Goal: Information Seeking & Learning: Learn about a topic

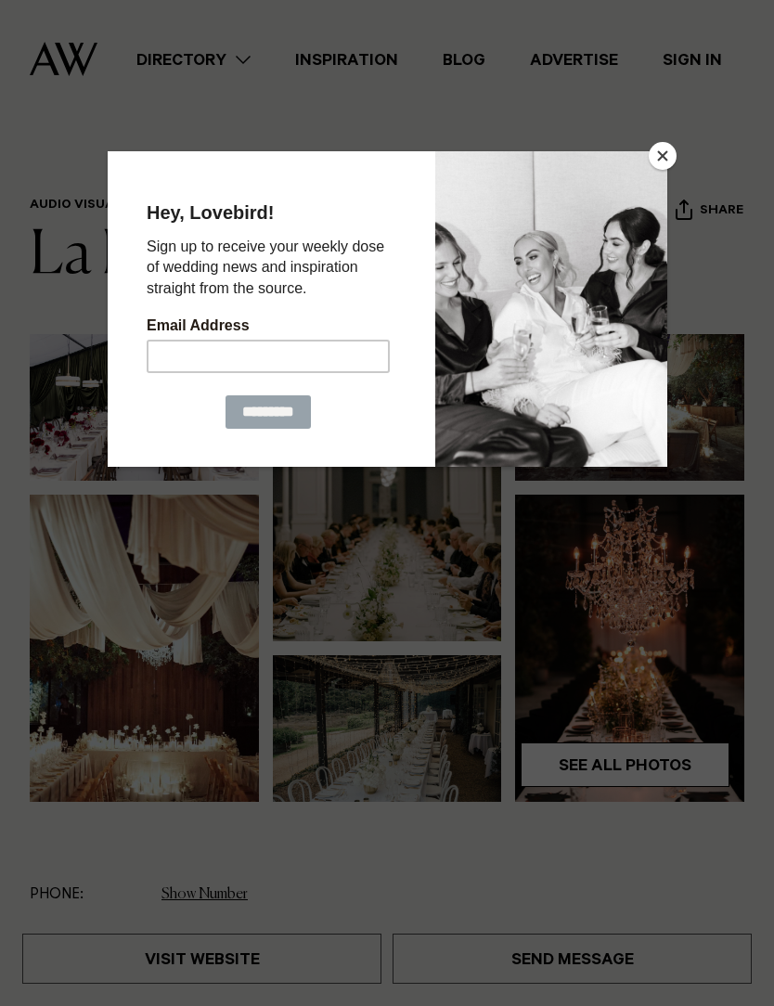
click at [661, 165] on button "Close" at bounding box center [663, 156] width 28 height 28
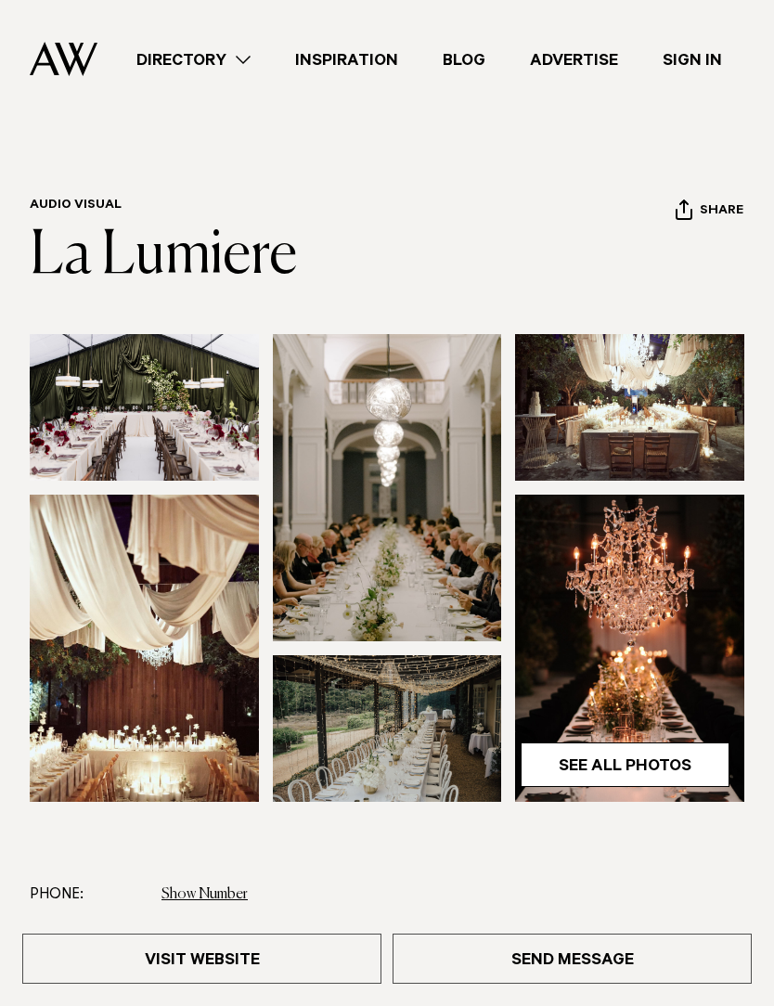
click at [630, 769] on link "See All Photos" at bounding box center [625, 765] width 209 height 45
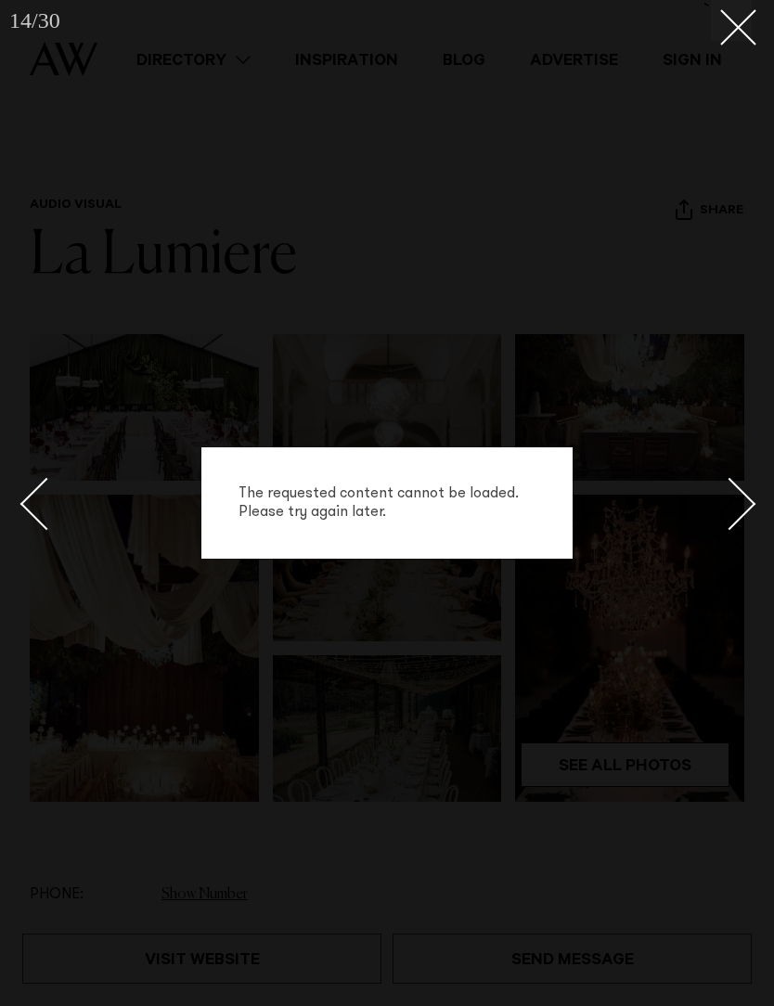
click at [745, 20] on line at bounding box center [738, 27] width 34 height 34
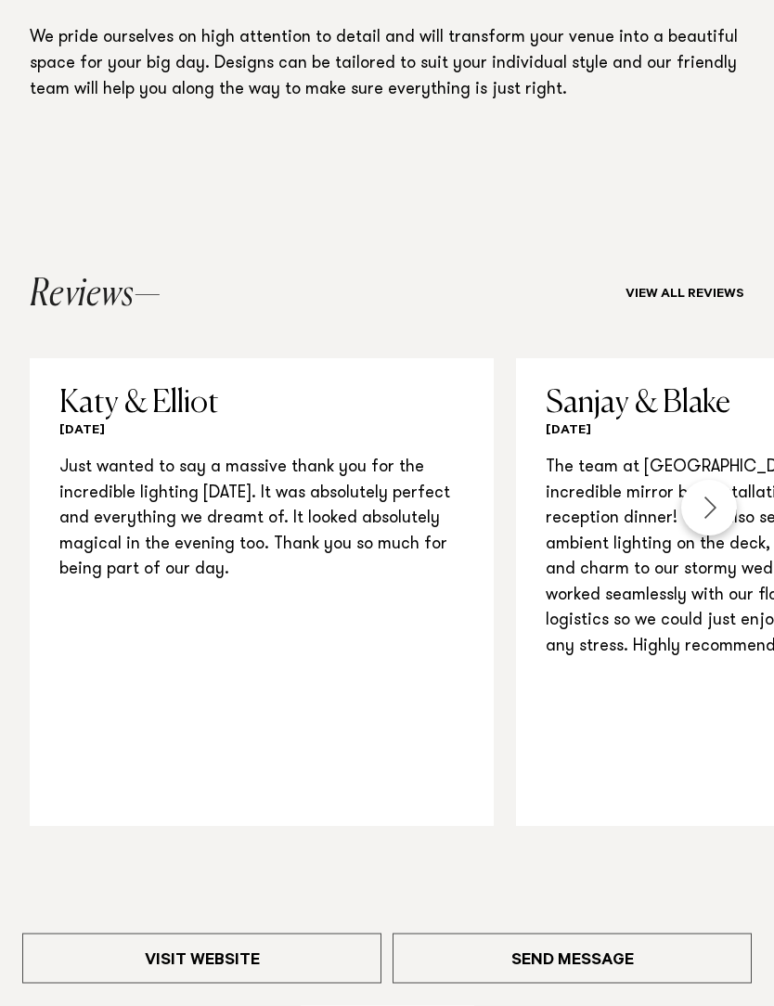
scroll to position [1274, 0]
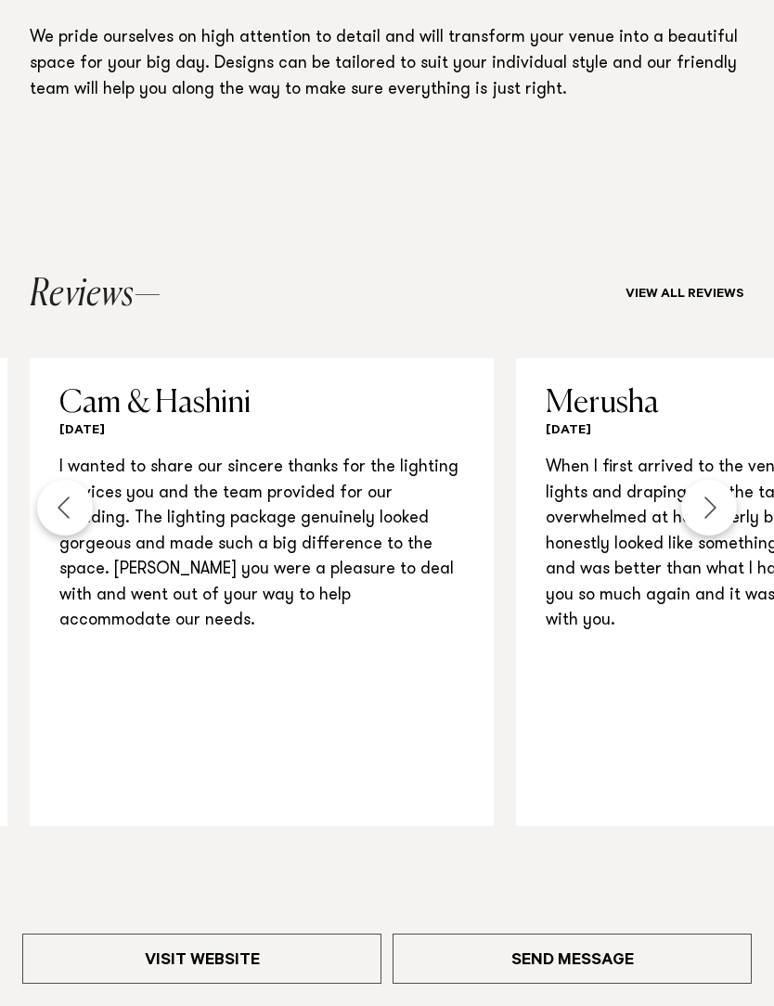
click at [667, 681] on link "Merusha 1 Oct 2023 When I first arrived to the venue and saw the fairy lights a…" at bounding box center [748, 592] width 464 height 468
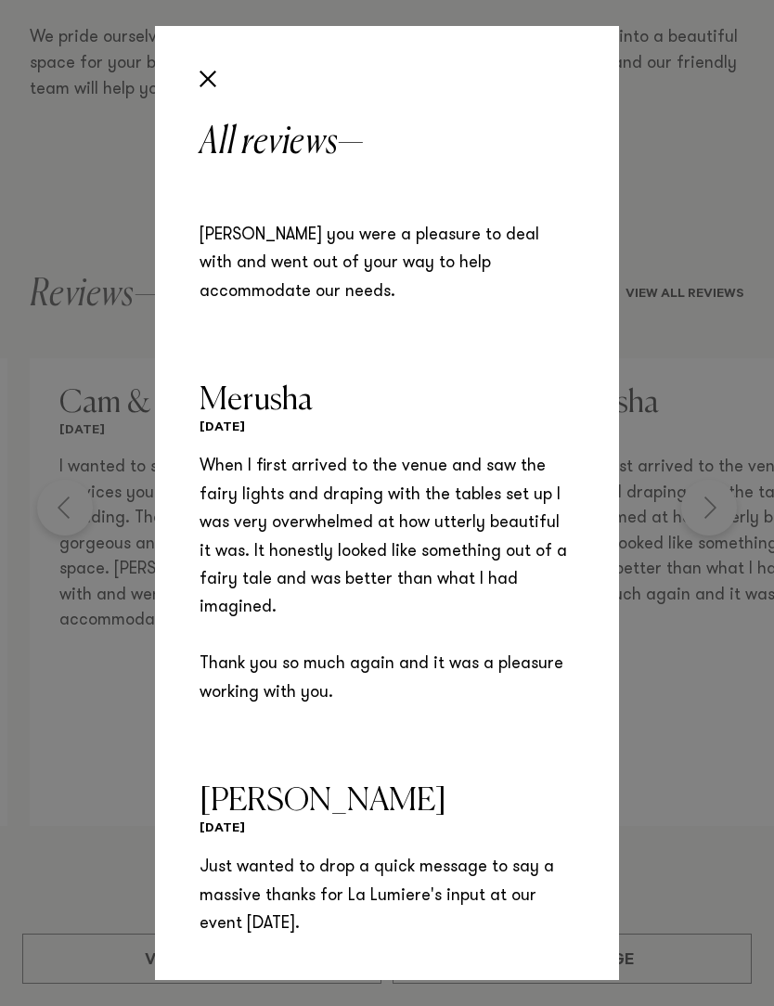
scroll to position [1136, 0]
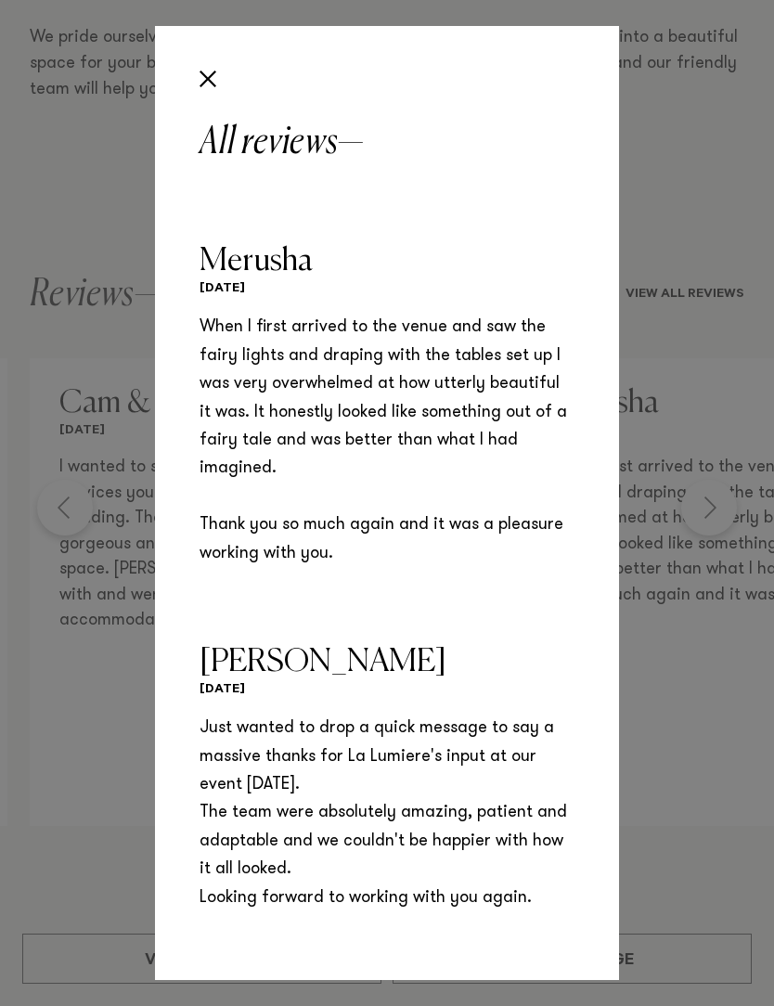
click at [205, 82] on button "Close" at bounding box center [208, 79] width 32 height 32
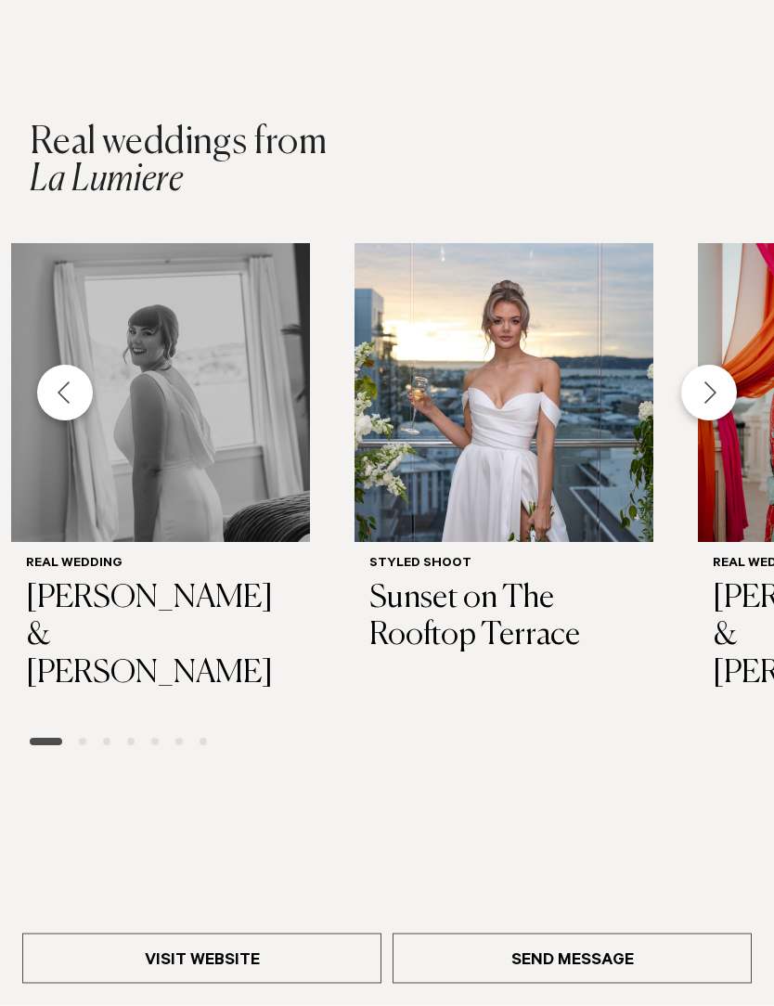
scroll to position [2133, 0]
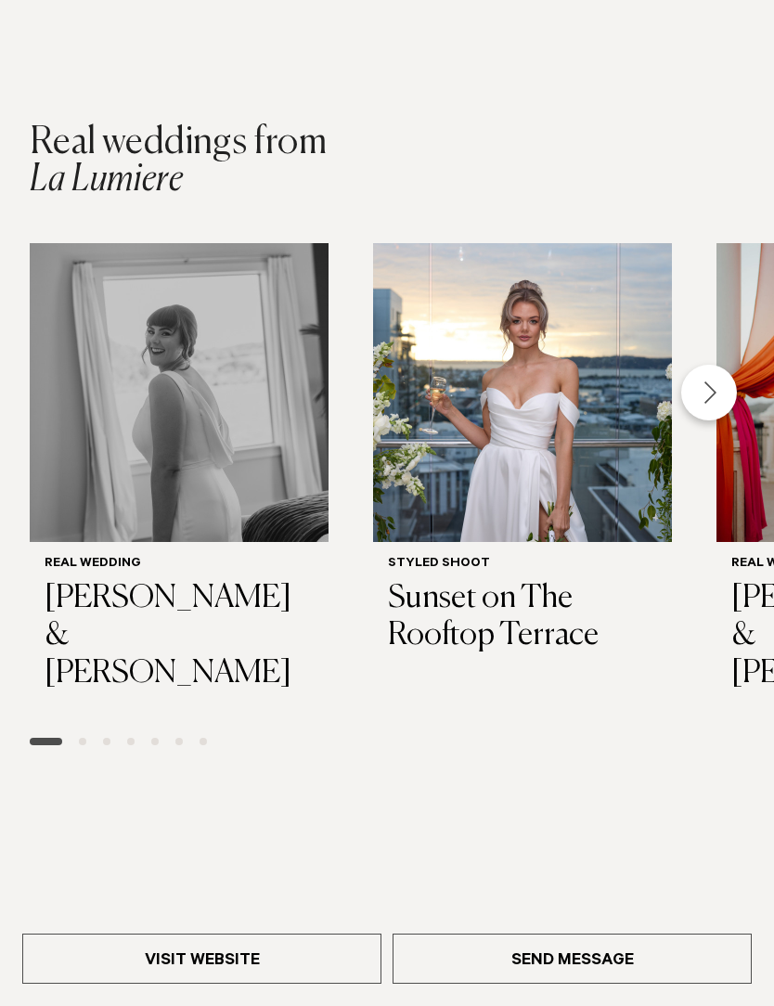
click at [147, 582] on h3 "Mel & Tom" at bounding box center [179, 636] width 269 height 113
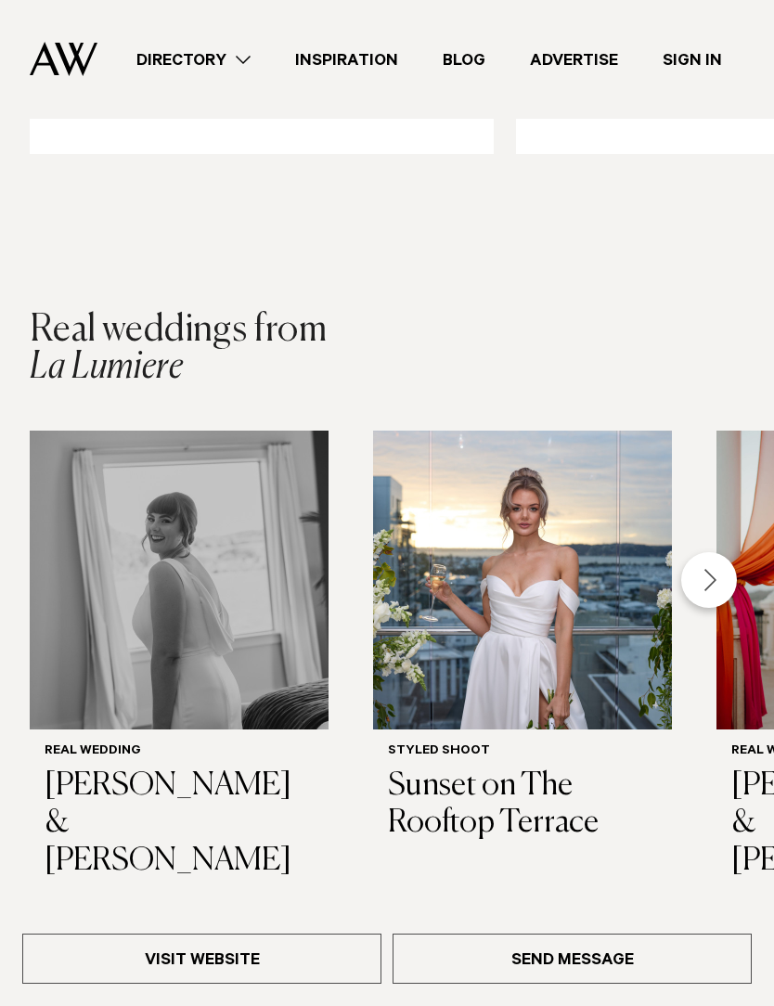
scroll to position [1894, 0]
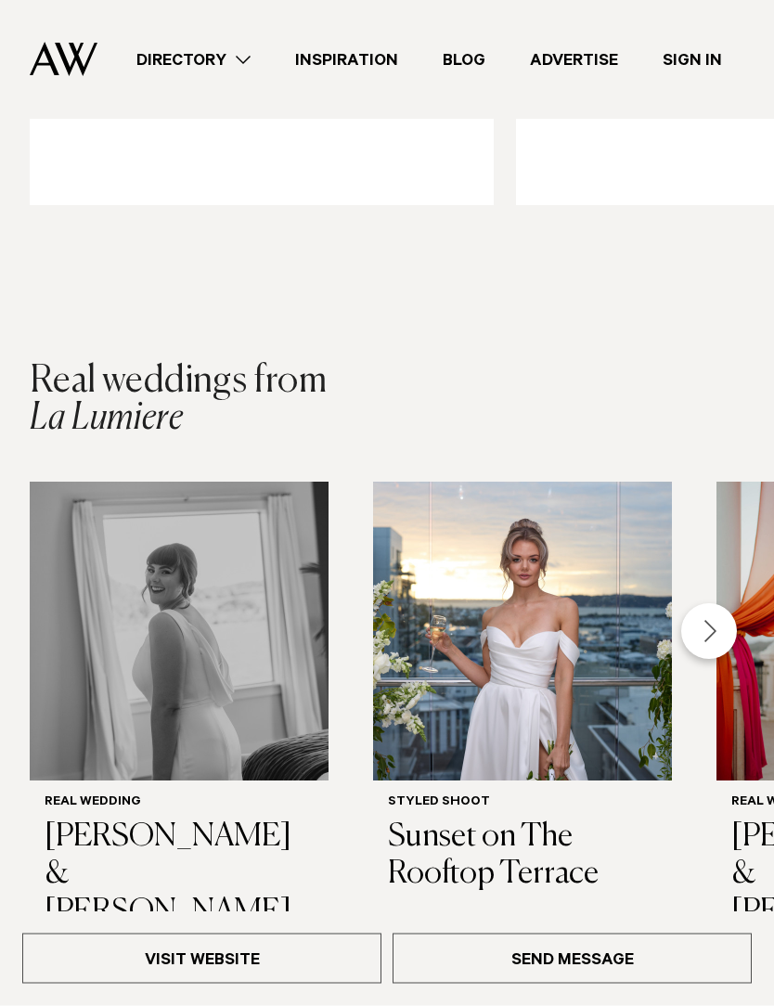
click at [709, 628] on div "Next slide" at bounding box center [709, 632] width 56 height 56
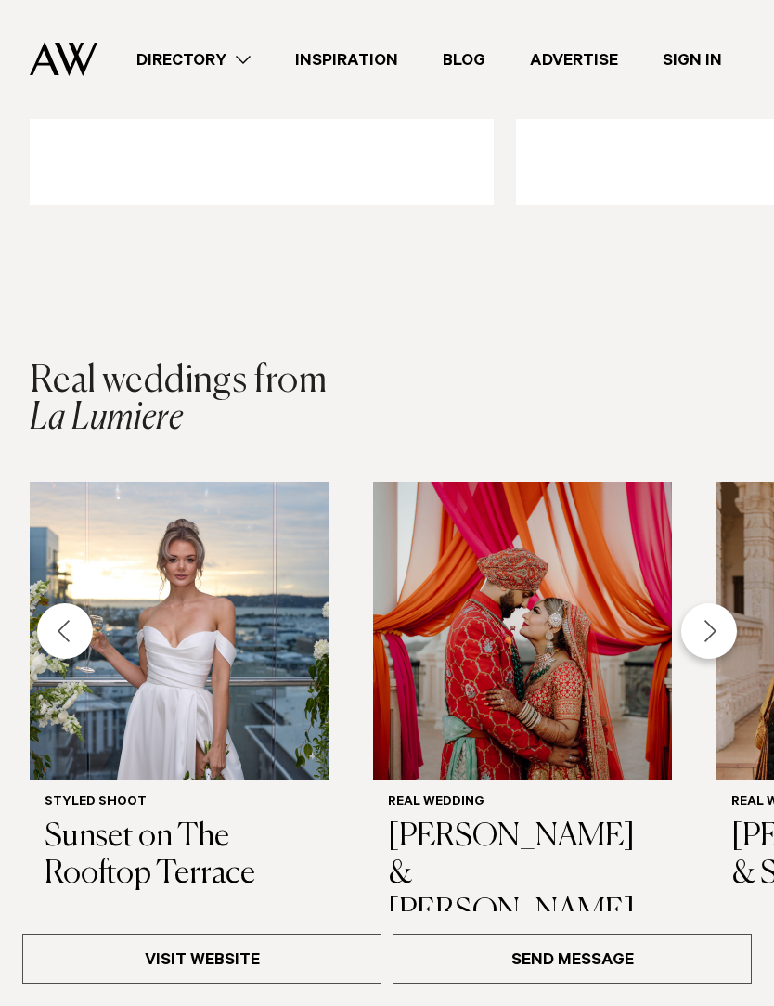
click at [716, 635] on div "Next slide" at bounding box center [709, 631] width 56 height 56
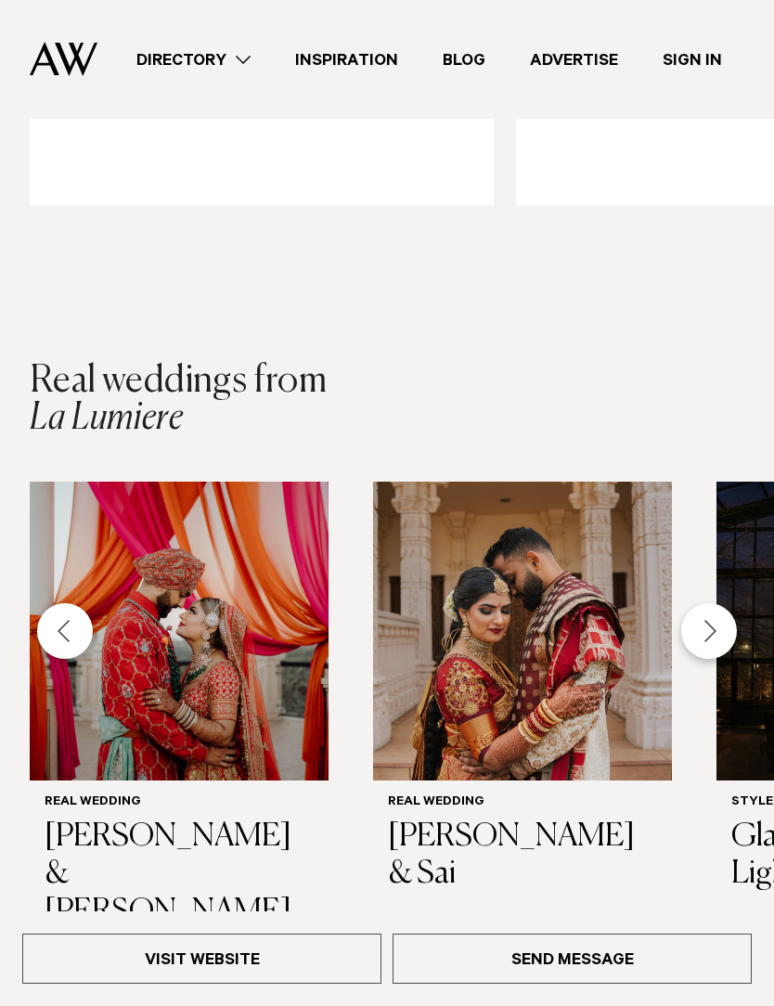
click at [711, 632] on div "Next slide" at bounding box center [709, 631] width 56 height 56
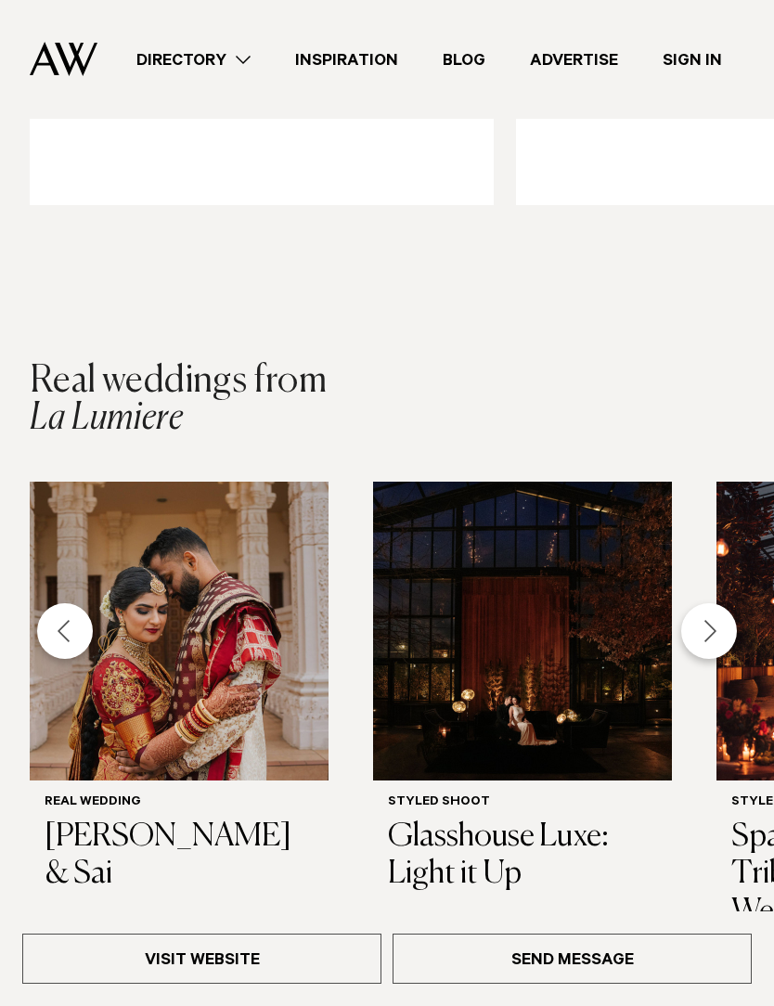
click at [716, 639] on div "Next slide" at bounding box center [709, 631] width 56 height 56
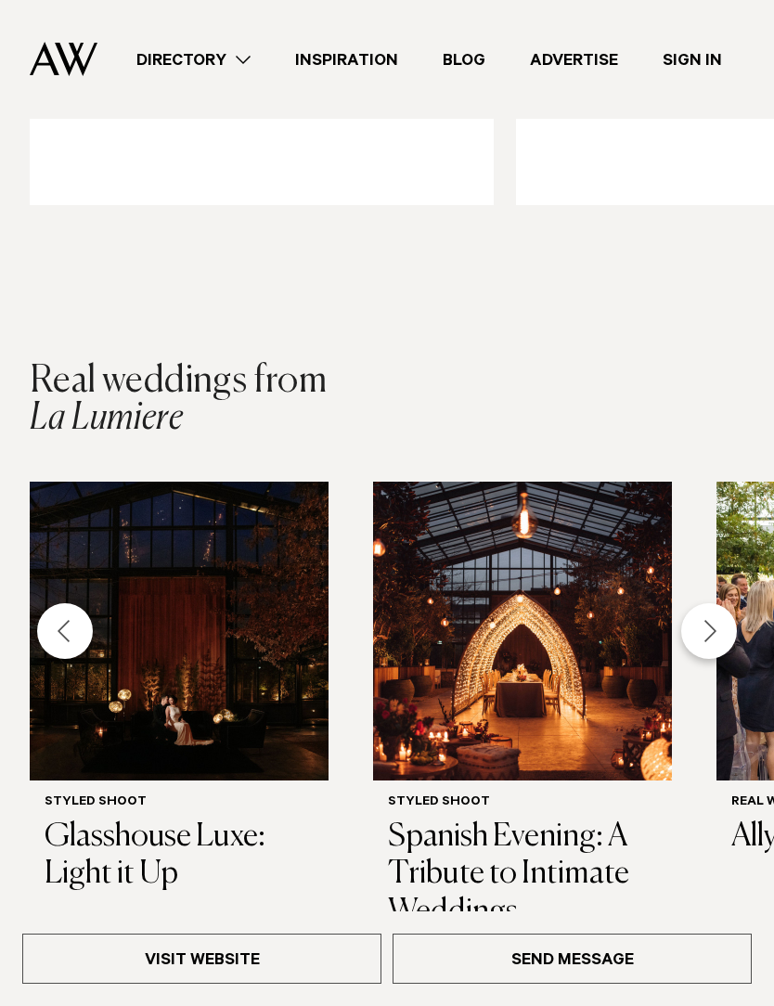
click at [711, 629] on div "Next slide" at bounding box center [709, 631] width 56 height 56
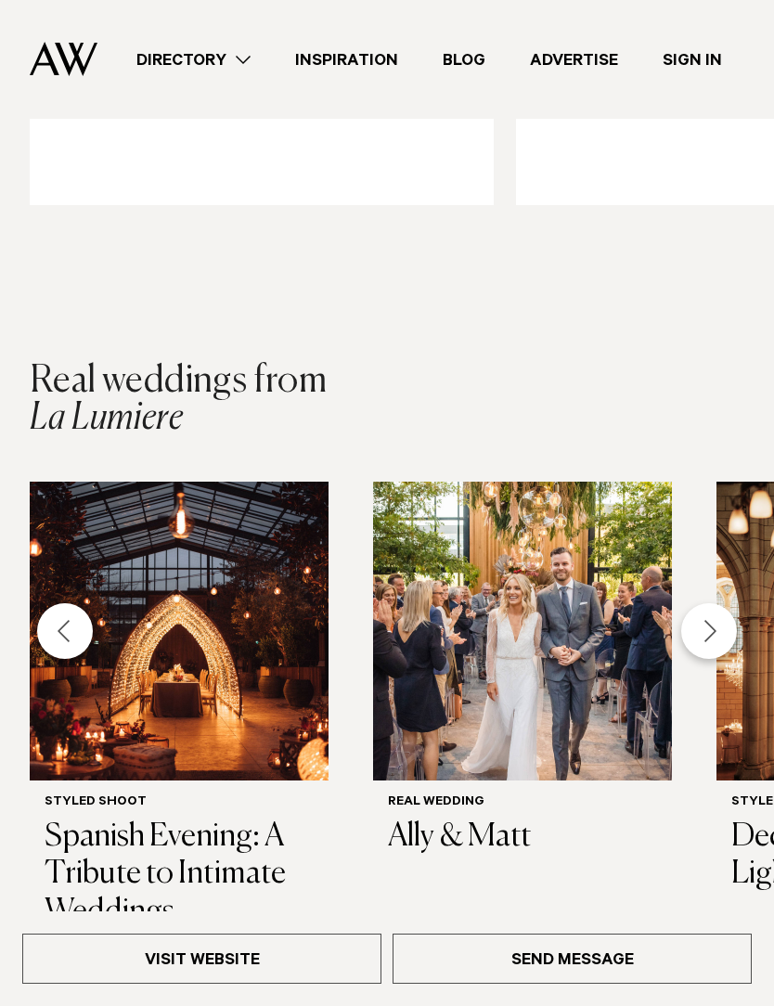
click at [709, 628] on div "Next slide" at bounding box center [709, 631] width 56 height 56
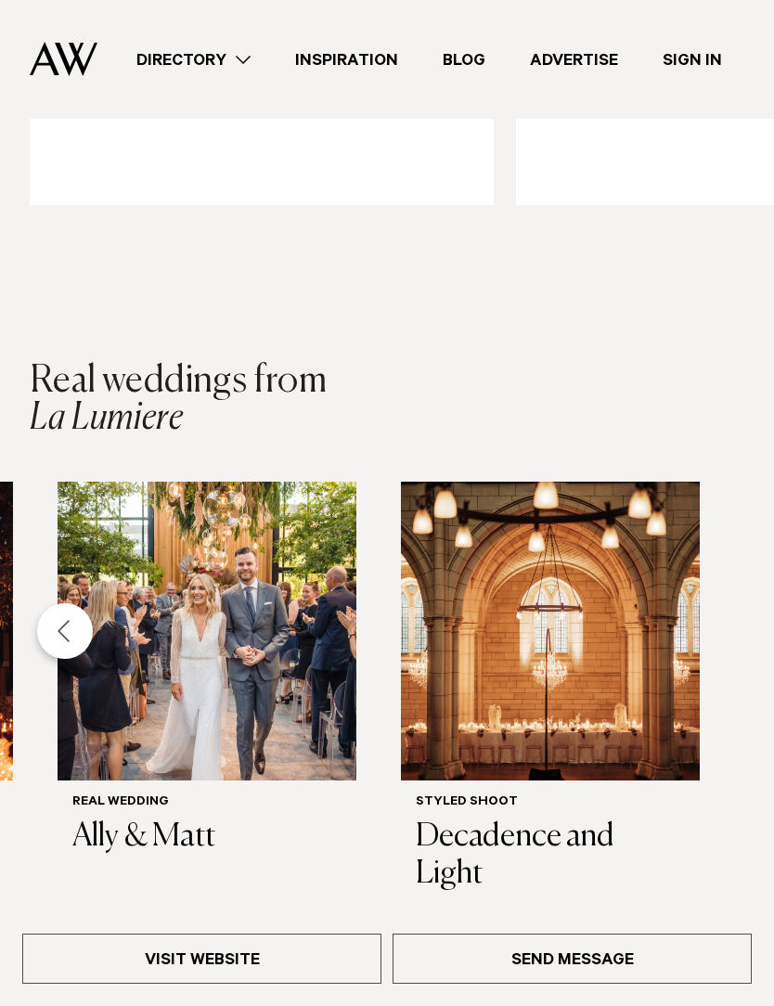
click at [593, 673] on img "8 / 8" at bounding box center [550, 631] width 299 height 299
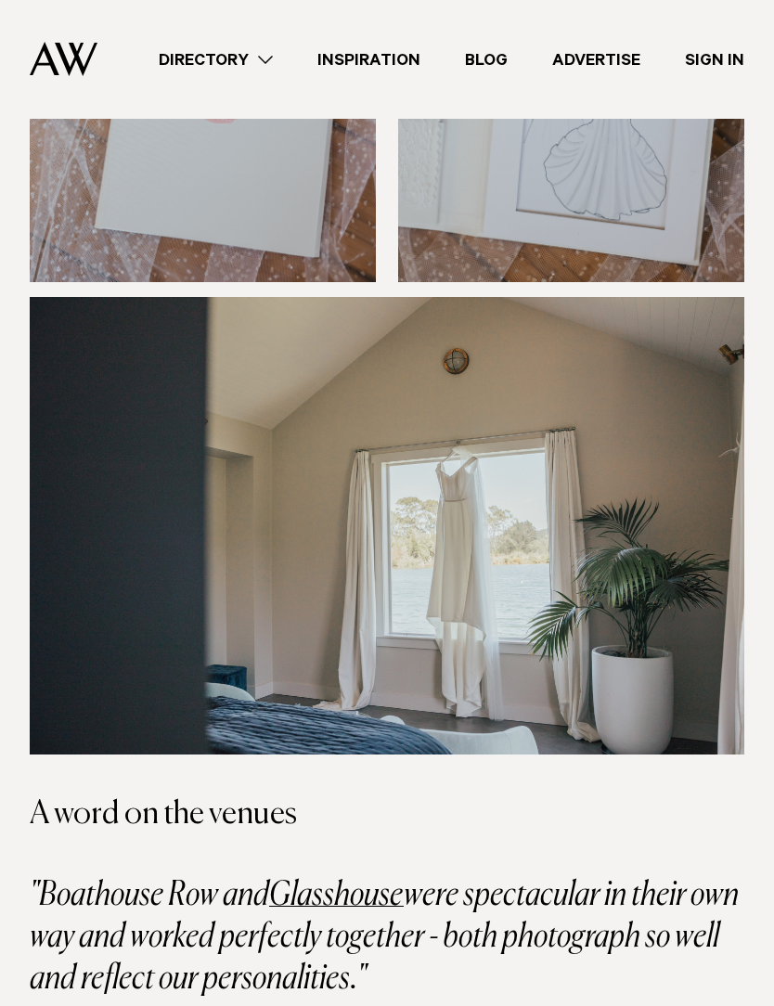
scroll to position [7057, 0]
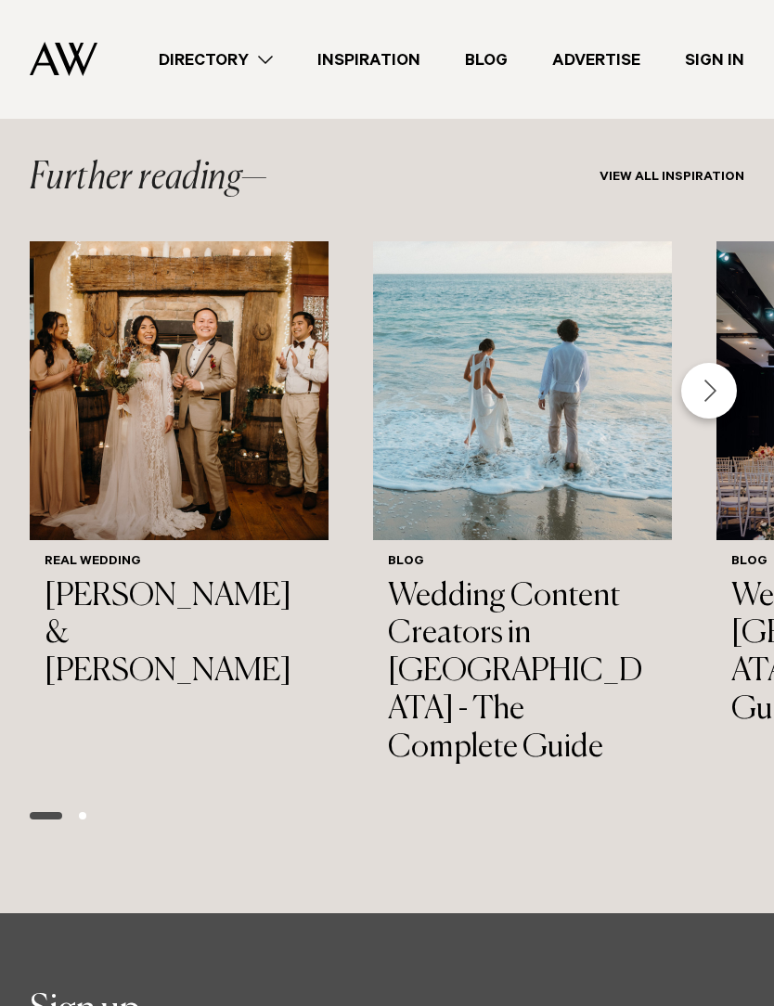
scroll to position [5042, 0]
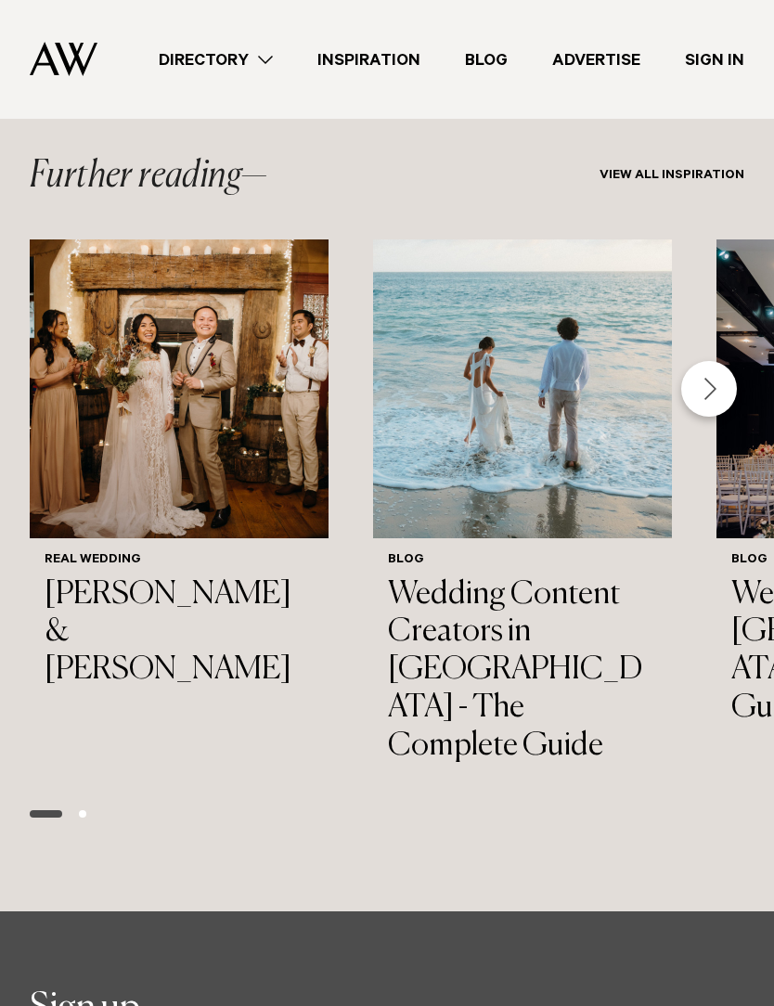
click at [716, 362] on div "Next slide" at bounding box center [709, 390] width 56 height 56
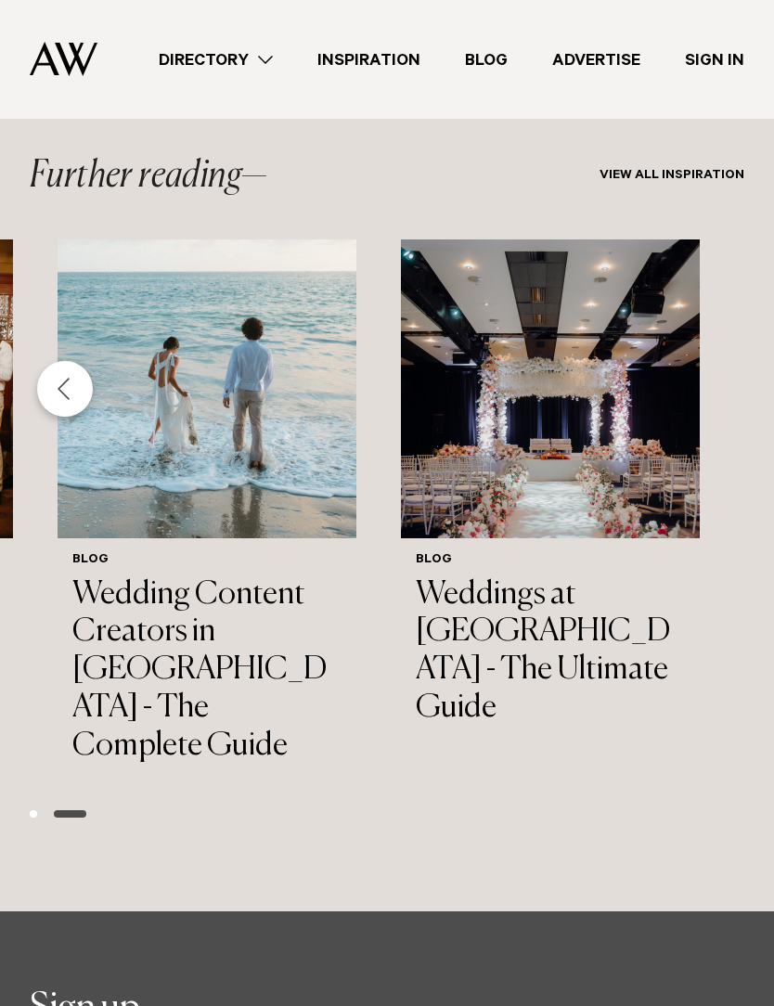
click at [628, 417] on img "3 / 3" at bounding box center [550, 389] width 299 height 299
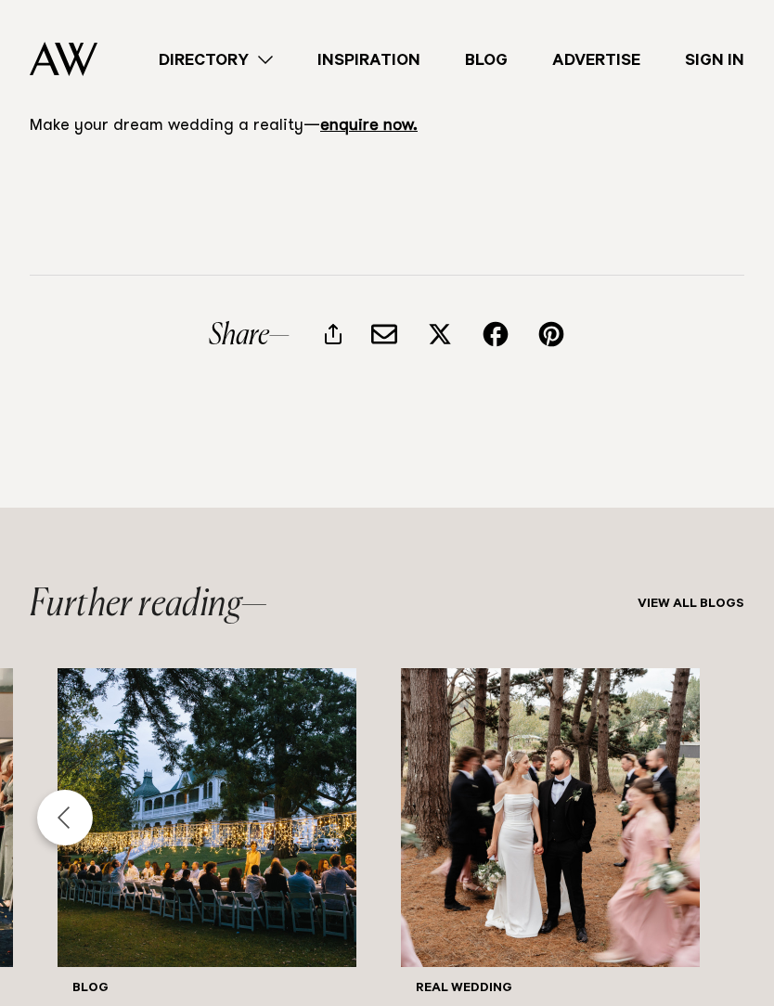
scroll to position [15515, 0]
